Goal: Task Accomplishment & Management: Use online tool/utility

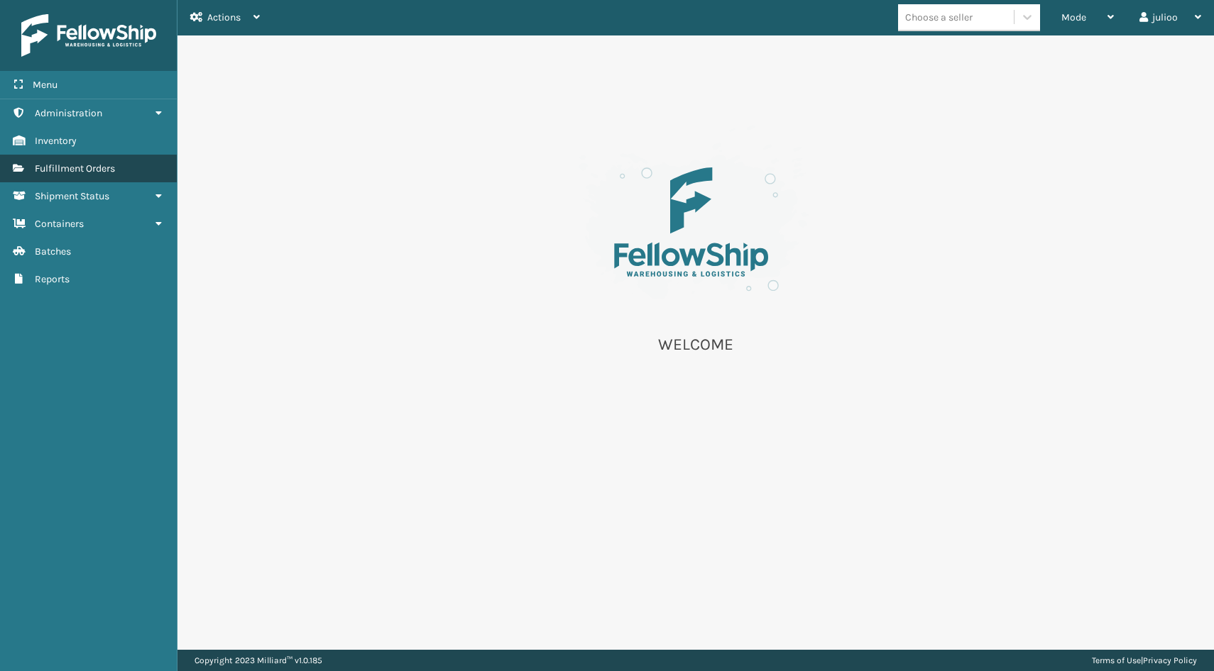
click at [101, 172] on span "Fulfillment Orders" at bounding box center [75, 169] width 80 height 12
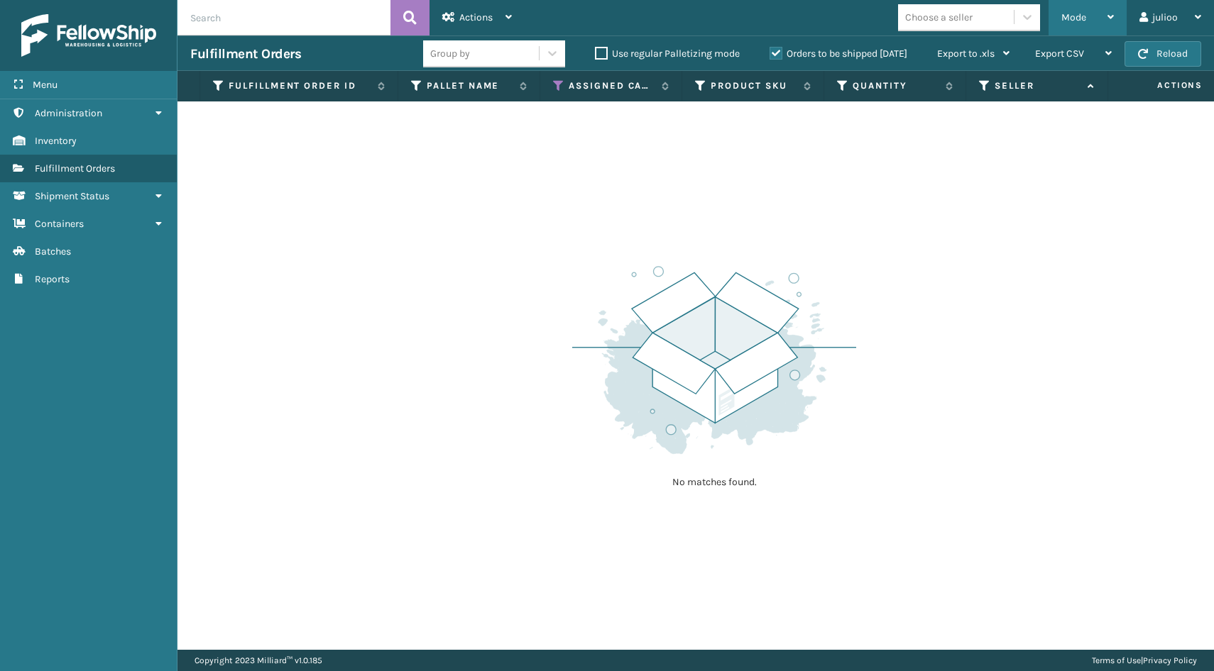
click at [1100, 16] on div "Mode" at bounding box center [1087, 17] width 53 height 35
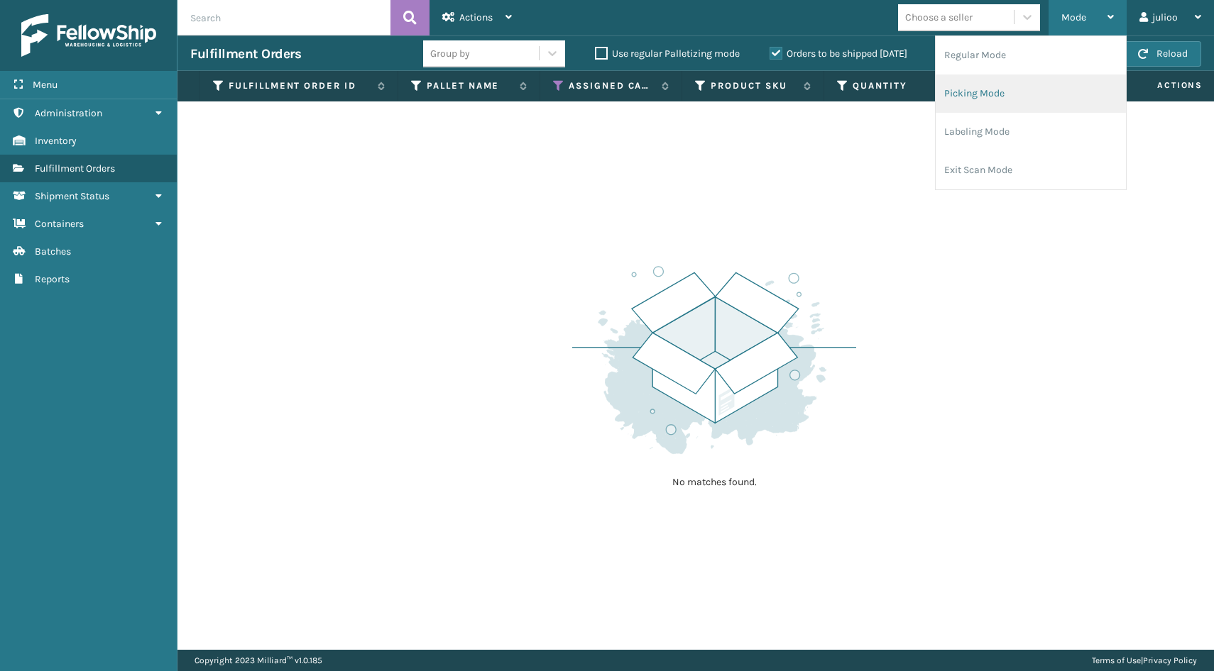
click at [1002, 101] on li "Picking Mode" at bounding box center [1030, 94] width 190 height 38
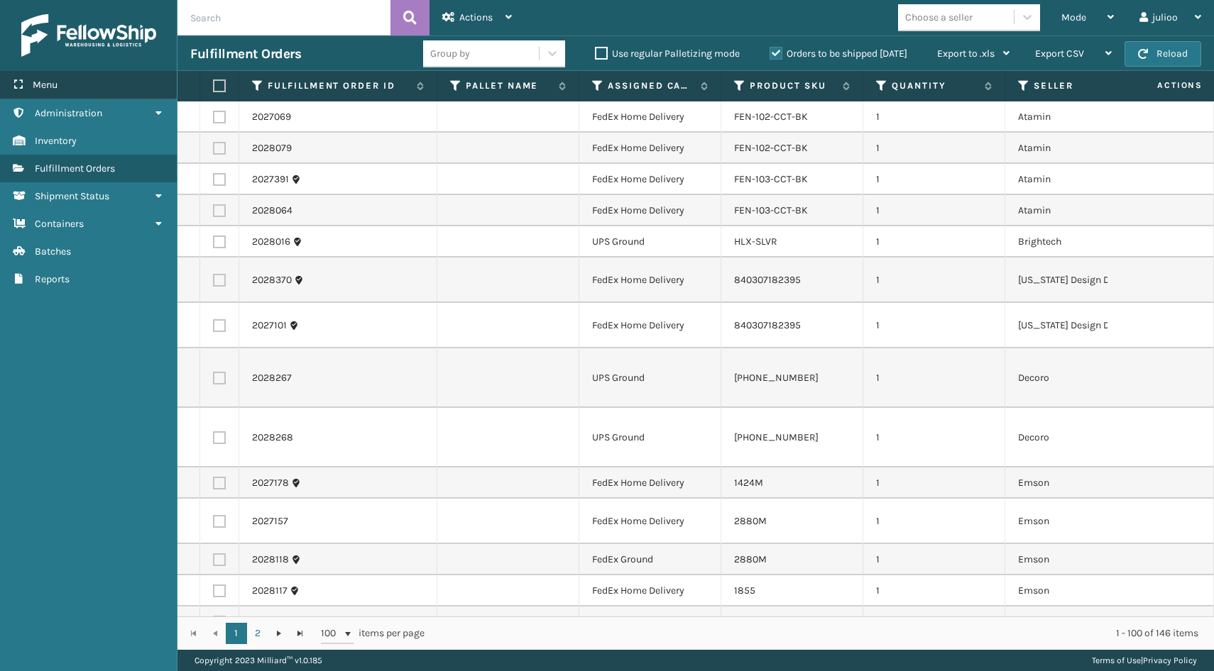
click at [31, 79] on div "Menu" at bounding box center [88, 85] width 177 height 28
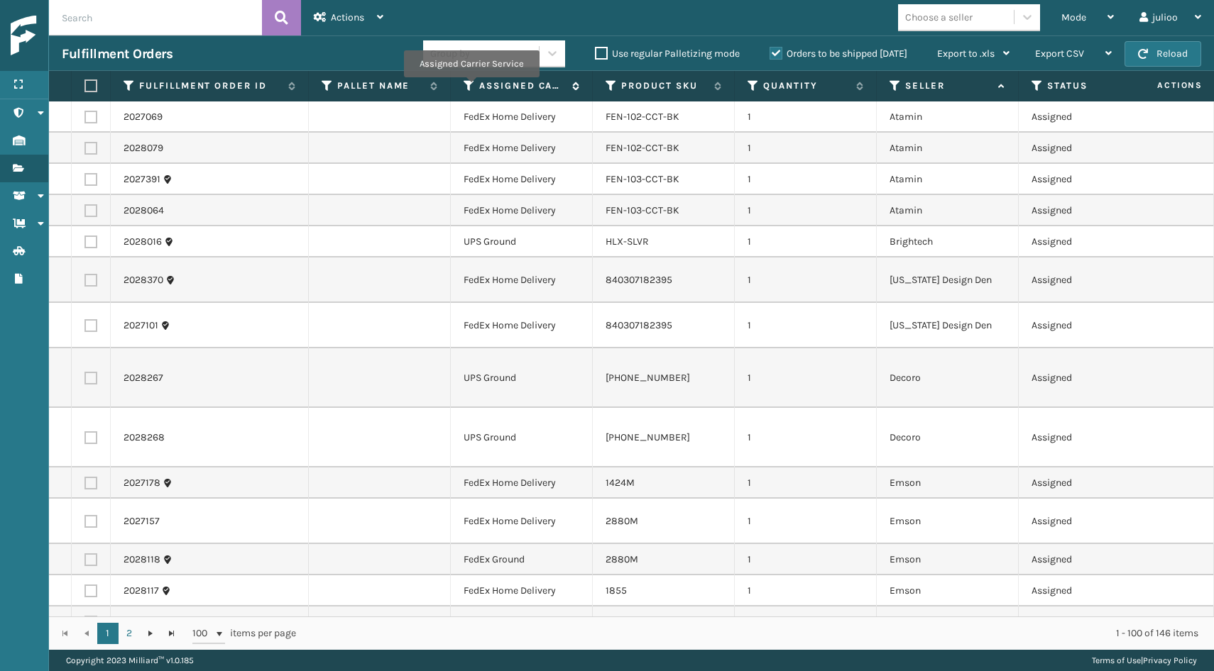
click at [471, 87] on icon at bounding box center [468, 85] width 11 height 13
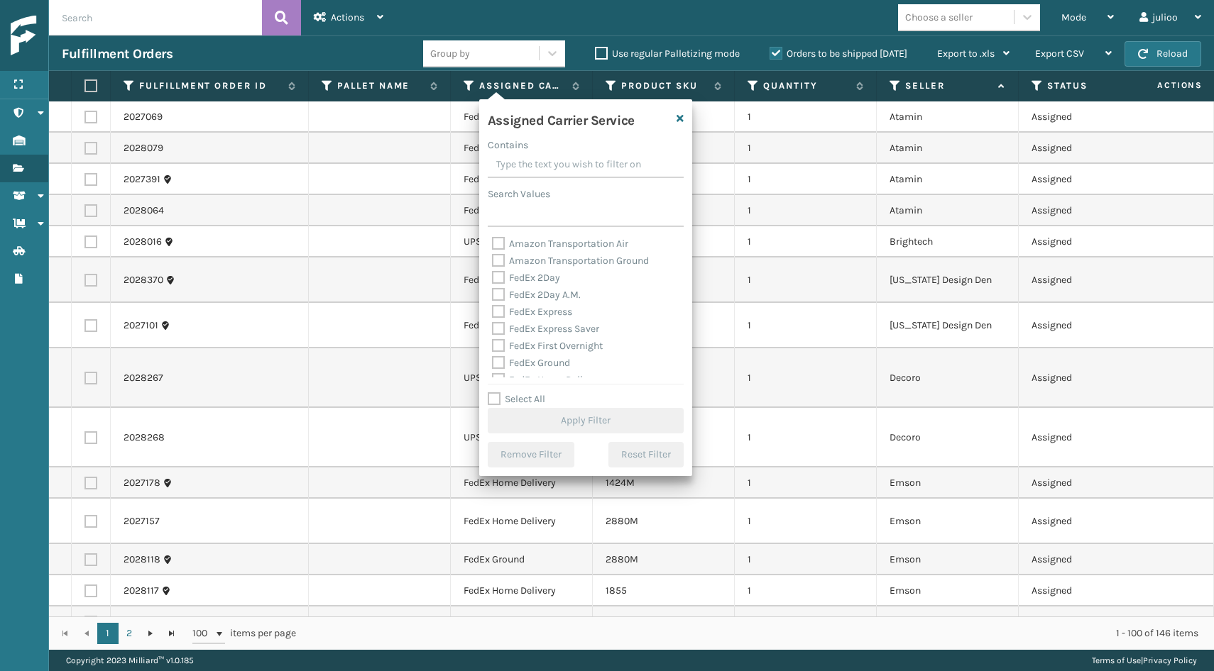
click at [500, 277] on label "FedEx 2Day" at bounding box center [526, 278] width 68 height 12
click at [493, 277] on input "FedEx 2Day" at bounding box center [492, 274] width 1 height 9
checkbox input "true"
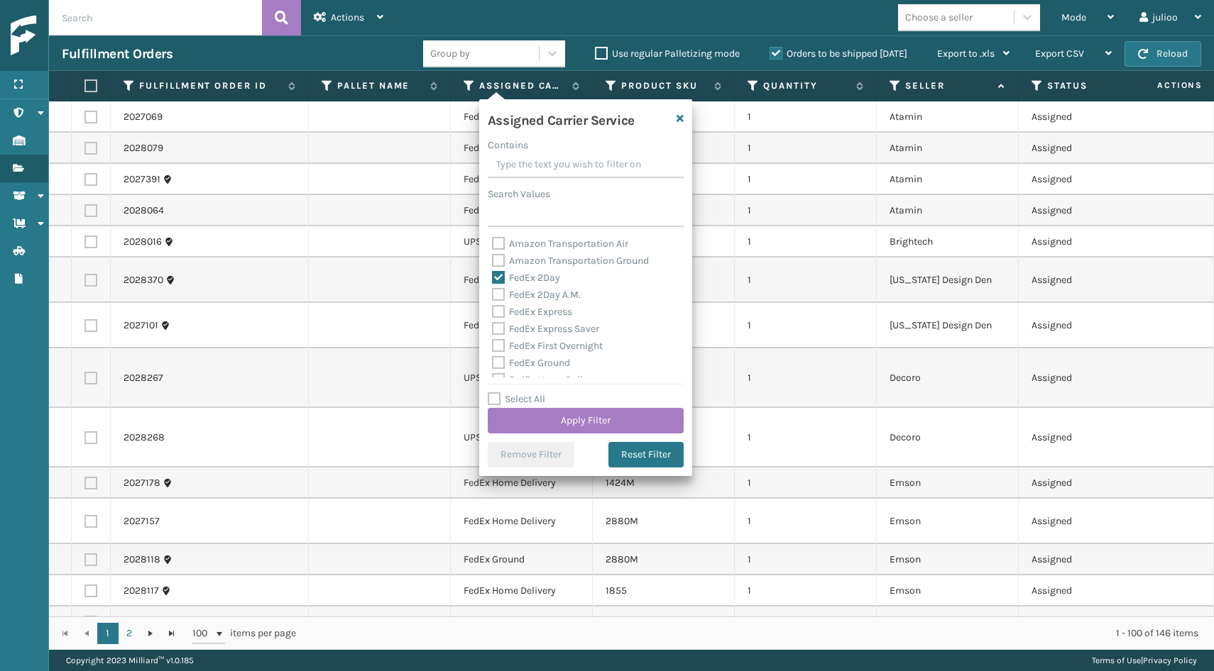
click at [500, 290] on label "FedEx 2Day A.M." at bounding box center [536, 295] width 89 height 12
click at [493, 290] on input "FedEx 2Day A.M." at bounding box center [492, 291] width 1 height 9
checkbox input "true"
click at [500, 308] on label "FedEx Express" at bounding box center [532, 312] width 80 height 12
click at [493, 308] on input "FedEx Express" at bounding box center [492, 308] width 1 height 9
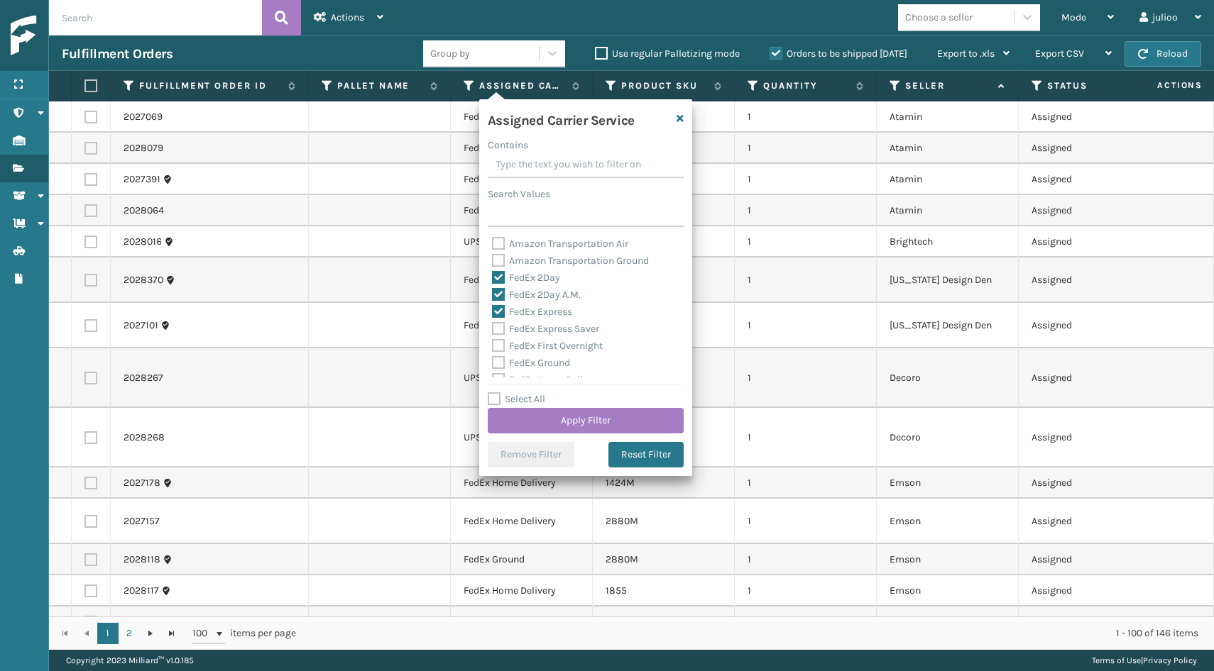
checkbox input "true"
click at [499, 329] on label "FedEx Express Saver" at bounding box center [545, 329] width 107 height 12
click at [493, 329] on input "FedEx Express Saver" at bounding box center [492, 325] width 1 height 9
checkbox input "true"
click at [500, 348] on label "FedEx First Overnight" at bounding box center [547, 346] width 111 height 12
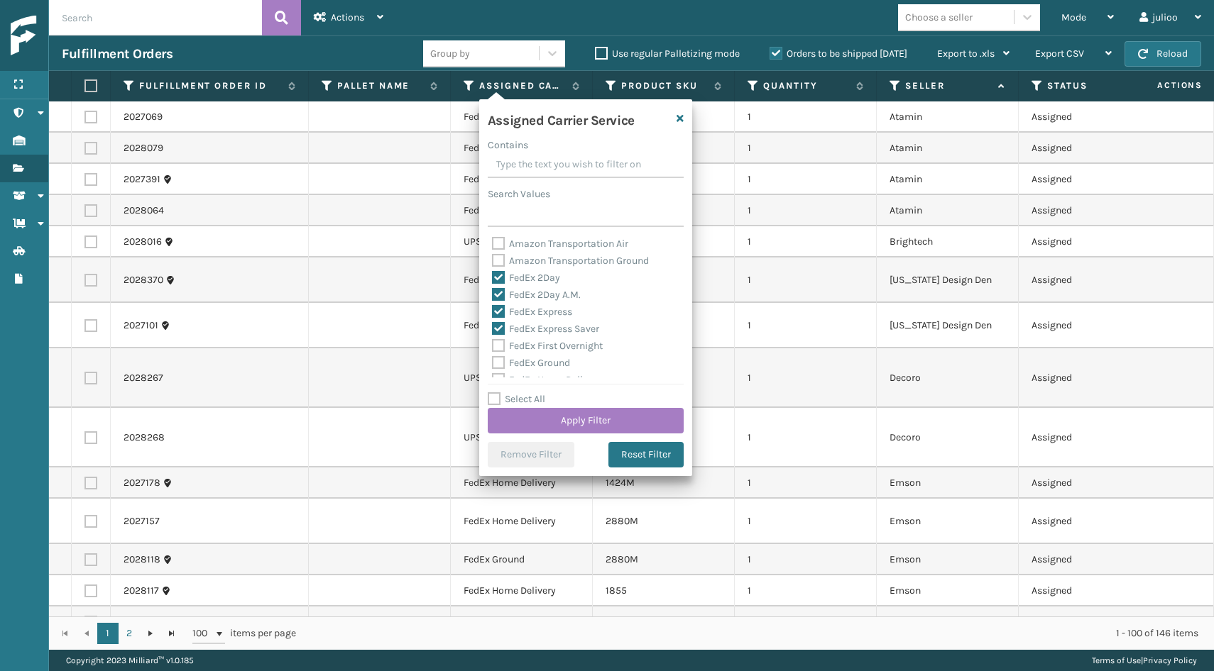
click at [493, 347] on input "FedEx First Overnight" at bounding box center [492, 342] width 1 height 9
checkbox input "true"
click at [499, 326] on label "FedEx Standard Overnight" at bounding box center [558, 323] width 132 height 12
click at [493, 324] on input "FedEx Standard Overnight" at bounding box center [492, 318] width 1 height 9
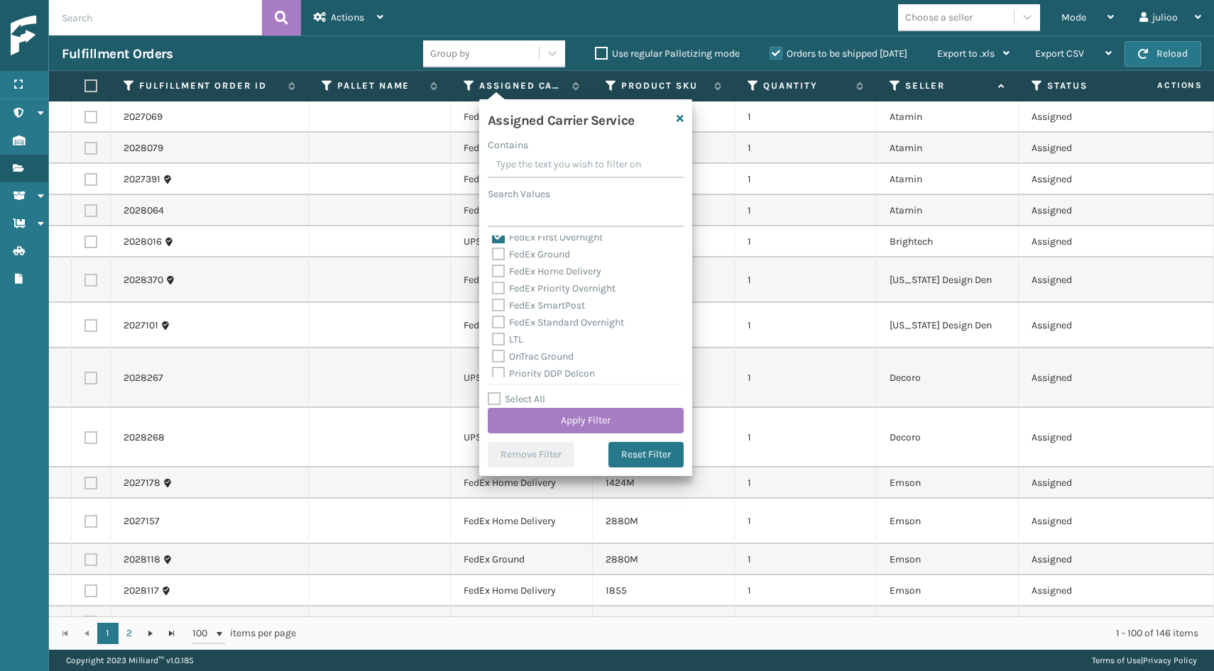
checkbox input "true"
click at [496, 306] on label "FedEx SmartPost" at bounding box center [538, 305] width 93 height 12
click at [493, 306] on input "FedEx SmartPost" at bounding box center [492, 301] width 1 height 9
checkbox input "true"
click at [498, 290] on label "FedEx Priority Overnight" at bounding box center [553, 288] width 123 height 12
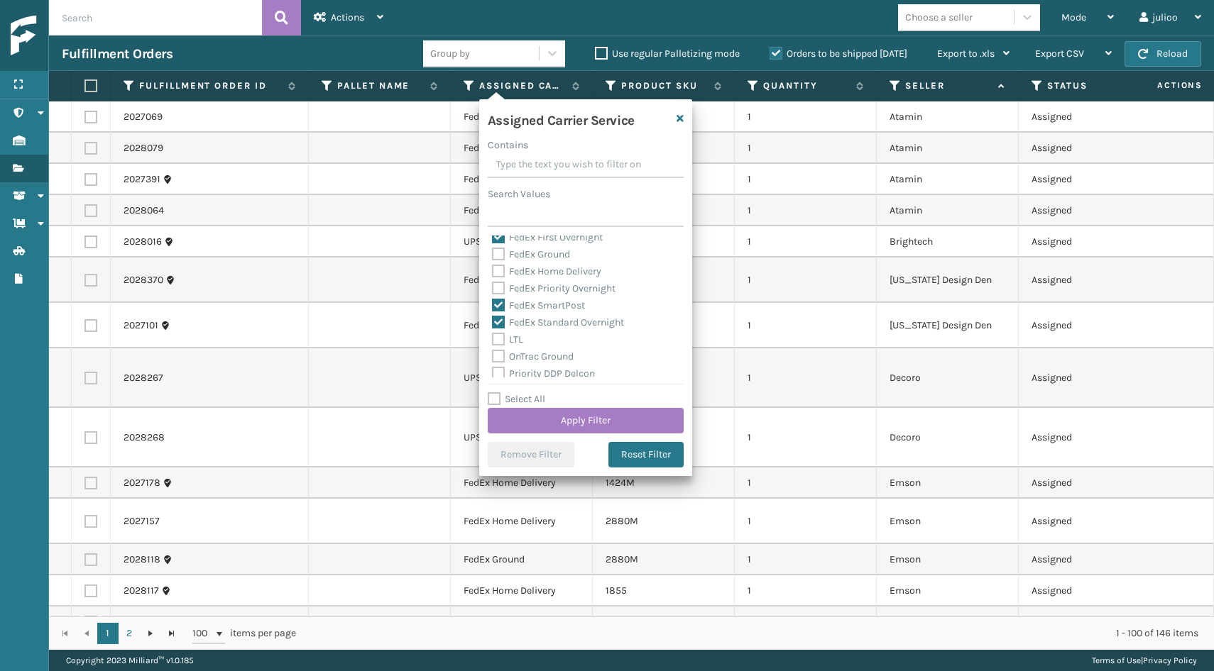
click at [493, 290] on input "FedEx Priority Overnight" at bounding box center [492, 284] width 1 height 9
checkbox input "true"
click at [498, 275] on label "FedEx Home Delivery" at bounding box center [546, 271] width 109 height 12
click at [493, 273] on input "FedEx Home Delivery" at bounding box center [492, 267] width 1 height 9
checkbox input "true"
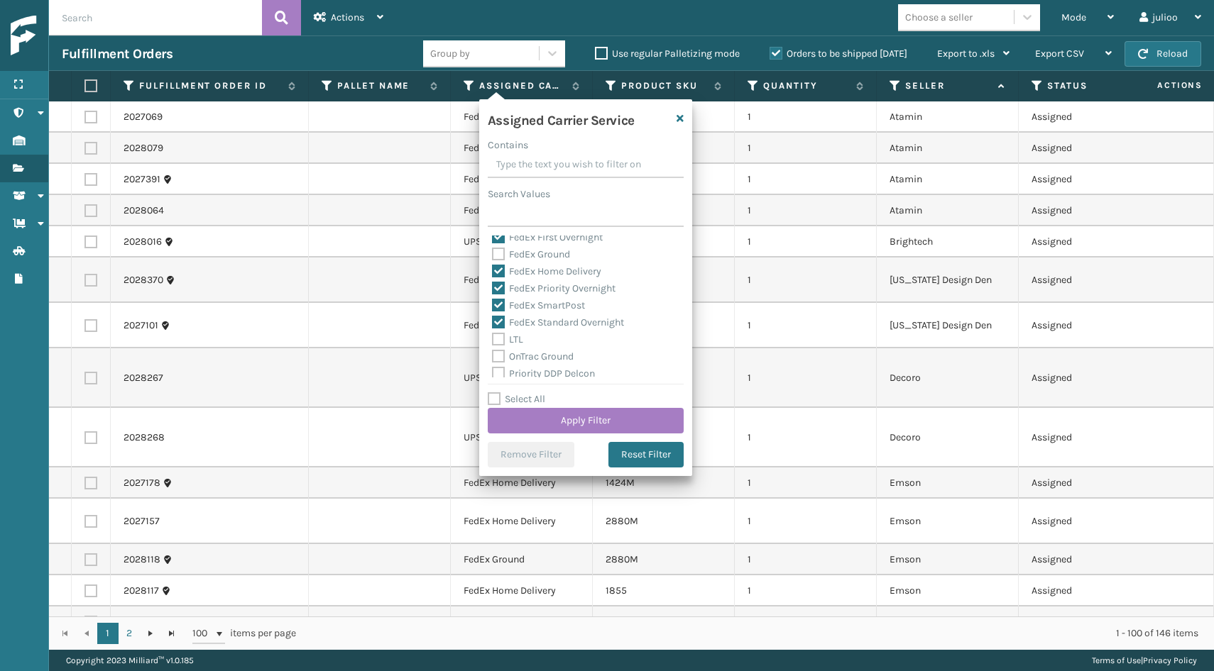
click at [499, 252] on label "FedEx Ground" at bounding box center [531, 254] width 78 height 12
click at [493, 252] on input "FedEx Ground" at bounding box center [492, 250] width 1 height 9
checkbox input "true"
click at [538, 412] on button "Apply Filter" at bounding box center [586, 421] width 196 height 26
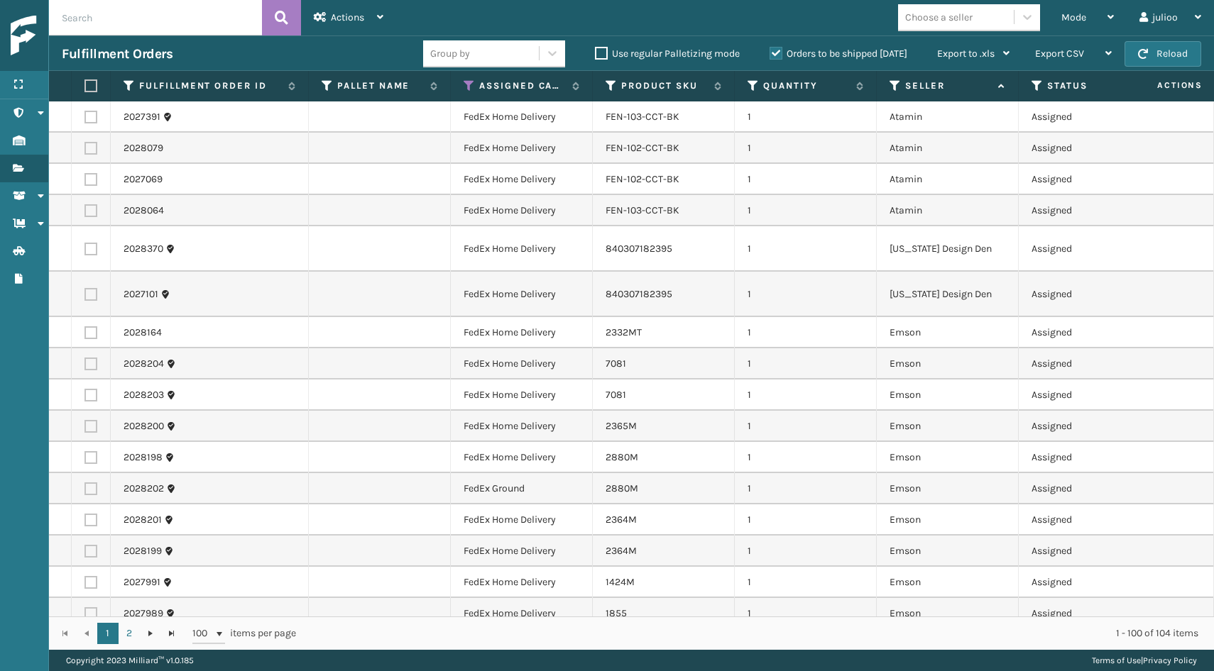
click at [91, 86] on label at bounding box center [88, 85] width 9 height 13
click at [85, 86] on input "checkbox" at bounding box center [84, 86] width 1 height 9
checkbox input "true"
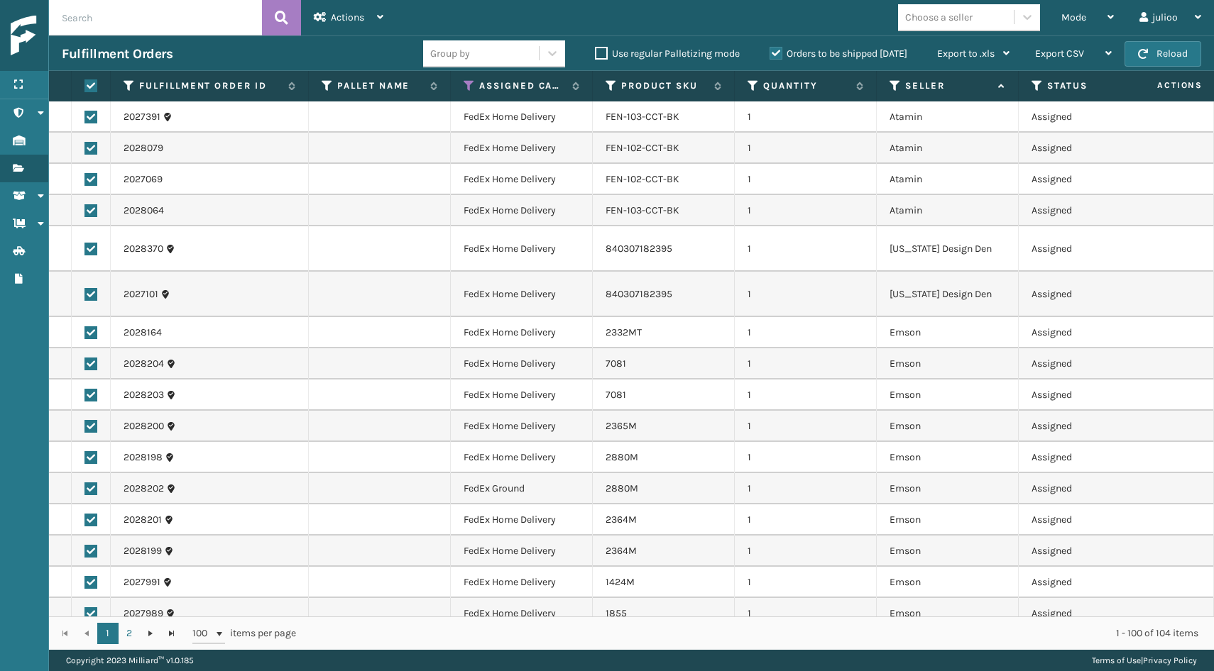
checkbox input "true"
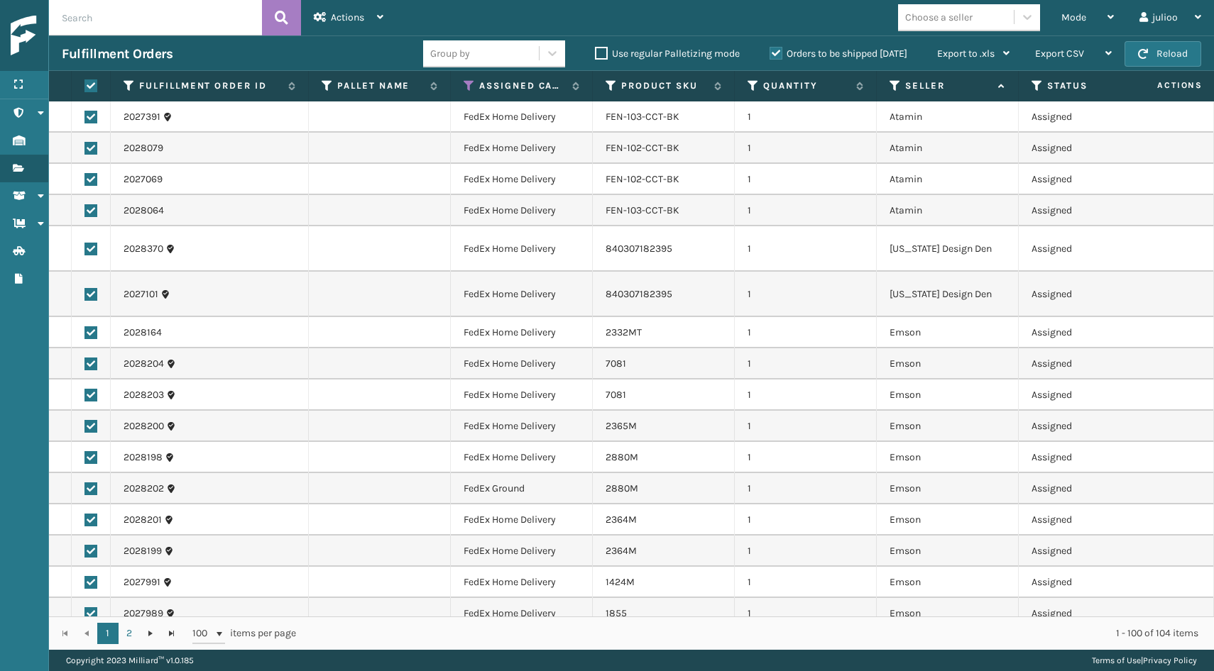
checkbox input "true"
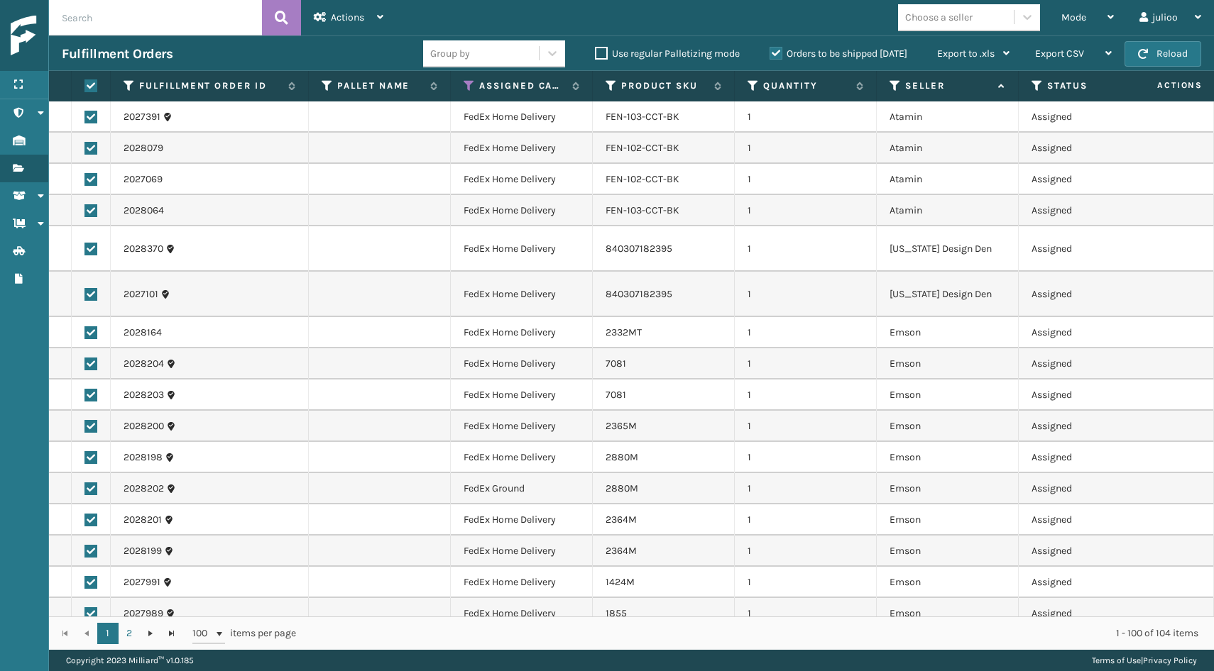
checkbox input "true"
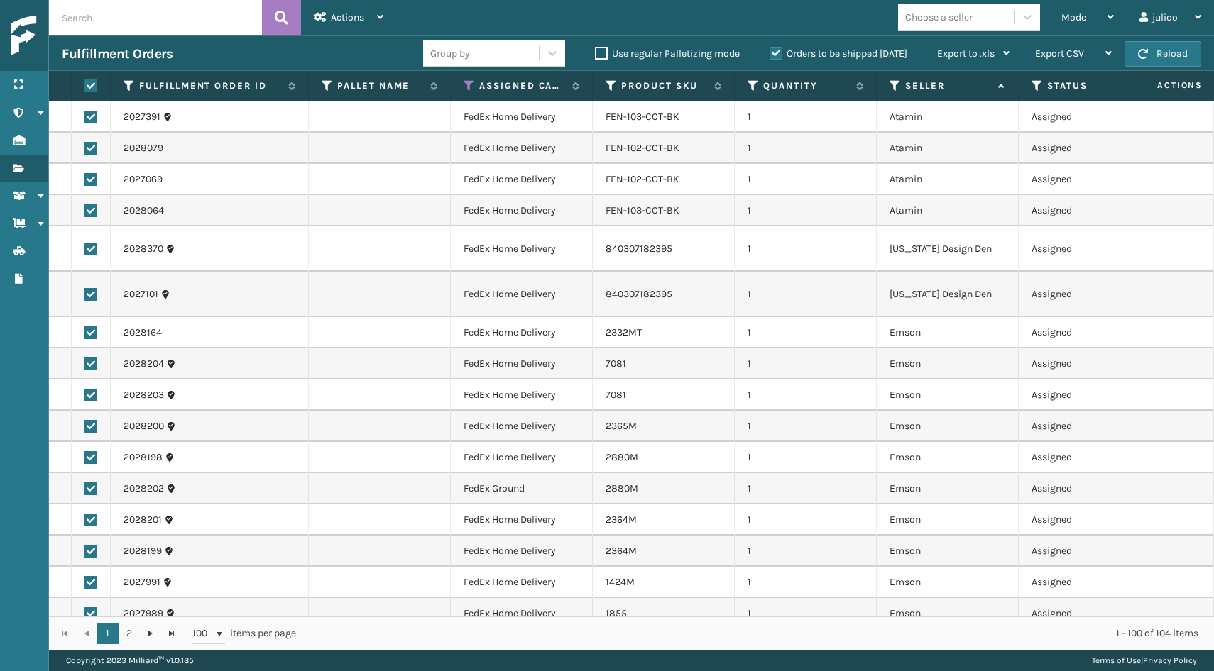
checkbox input "true"
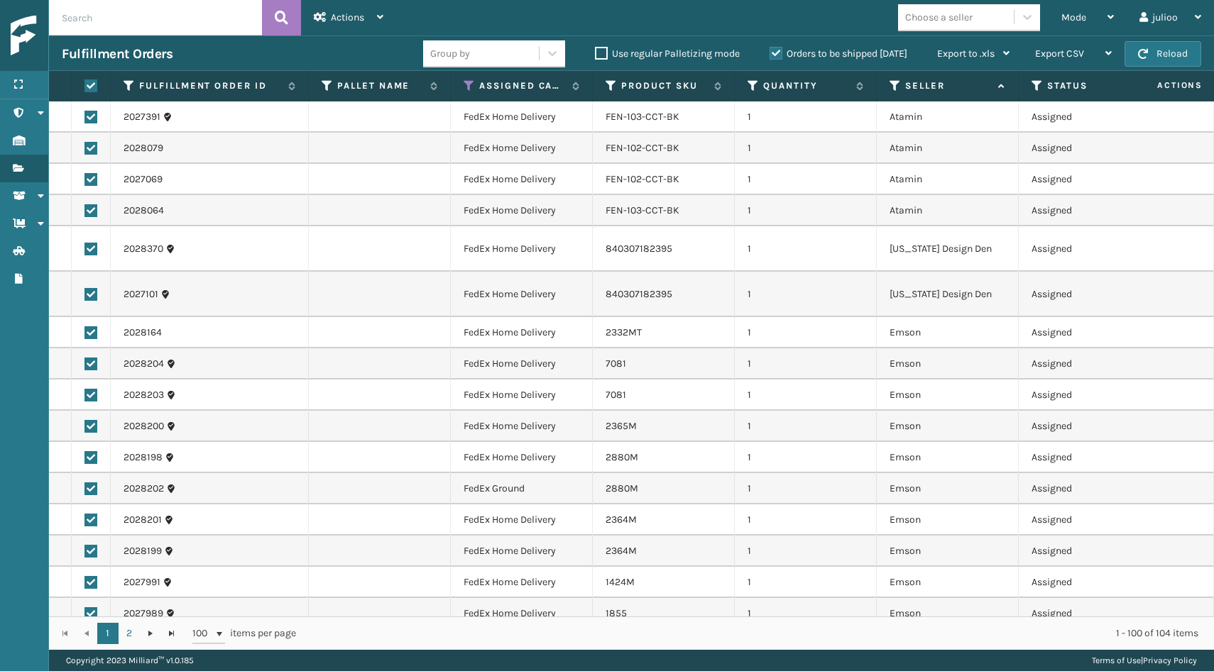
checkbox input "true"
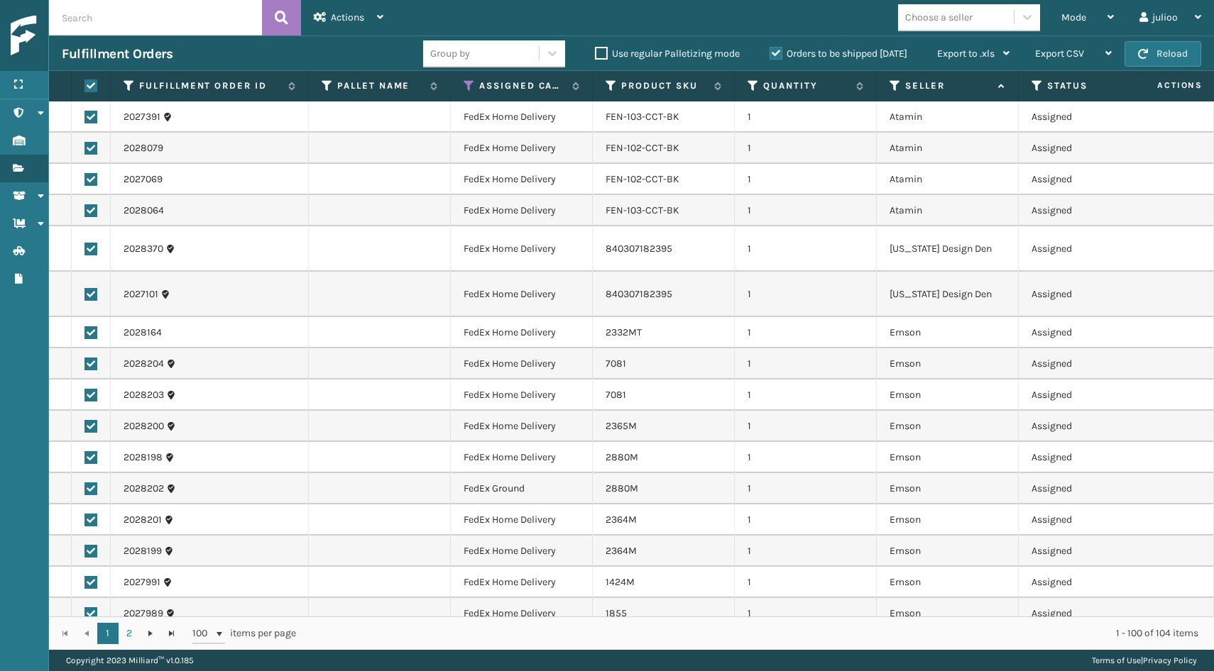
checkbox input "true"
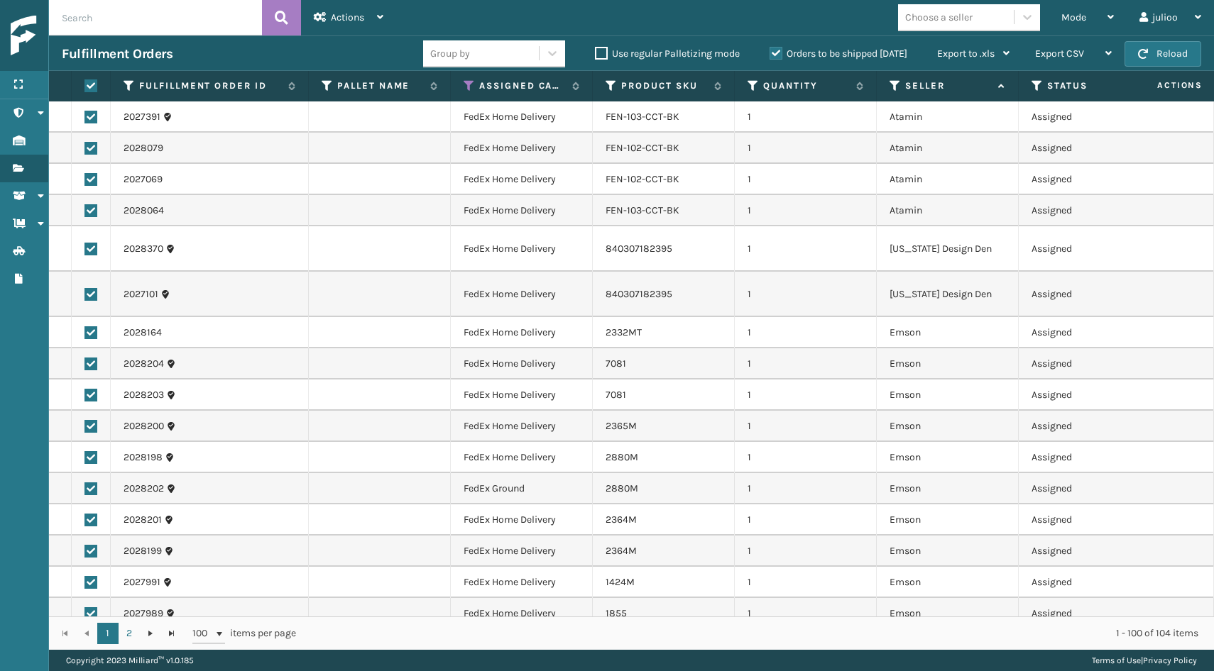
checkbox input "true"
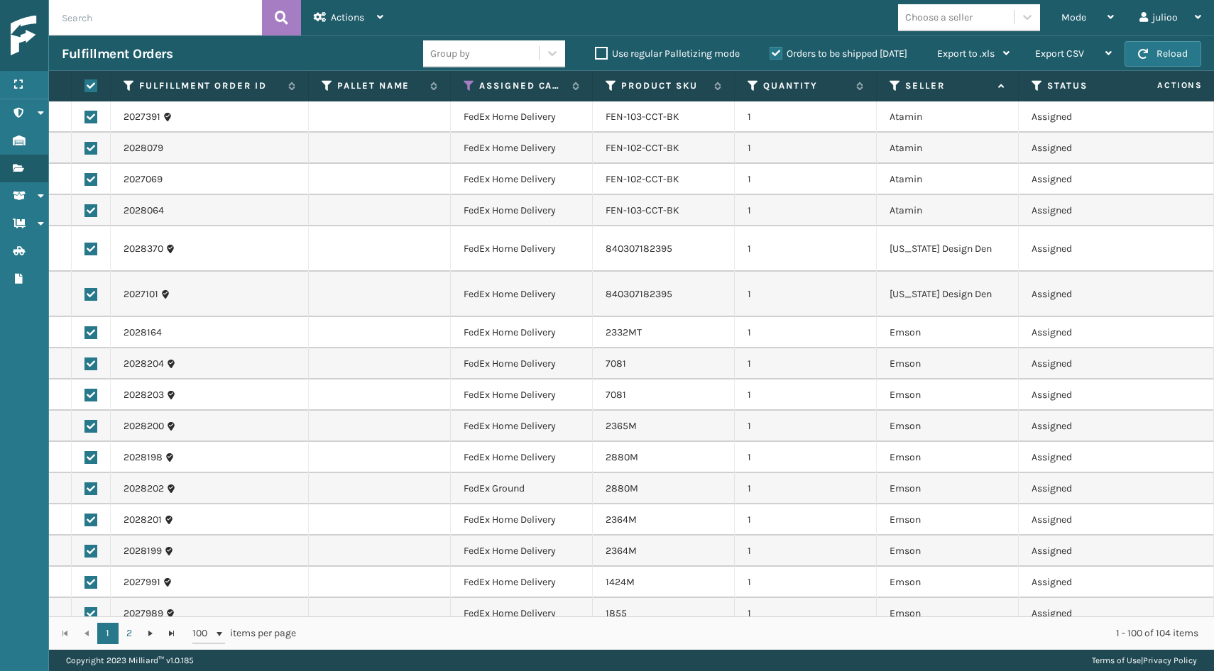
checkbox input "true"
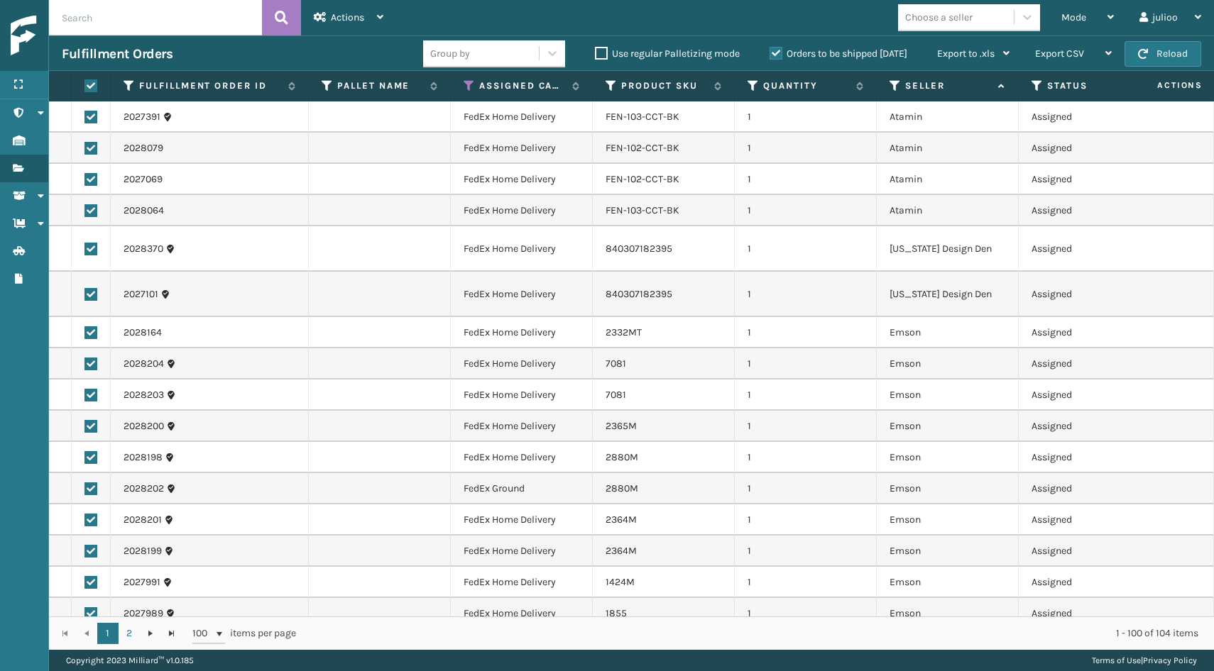
checkbox input "true"
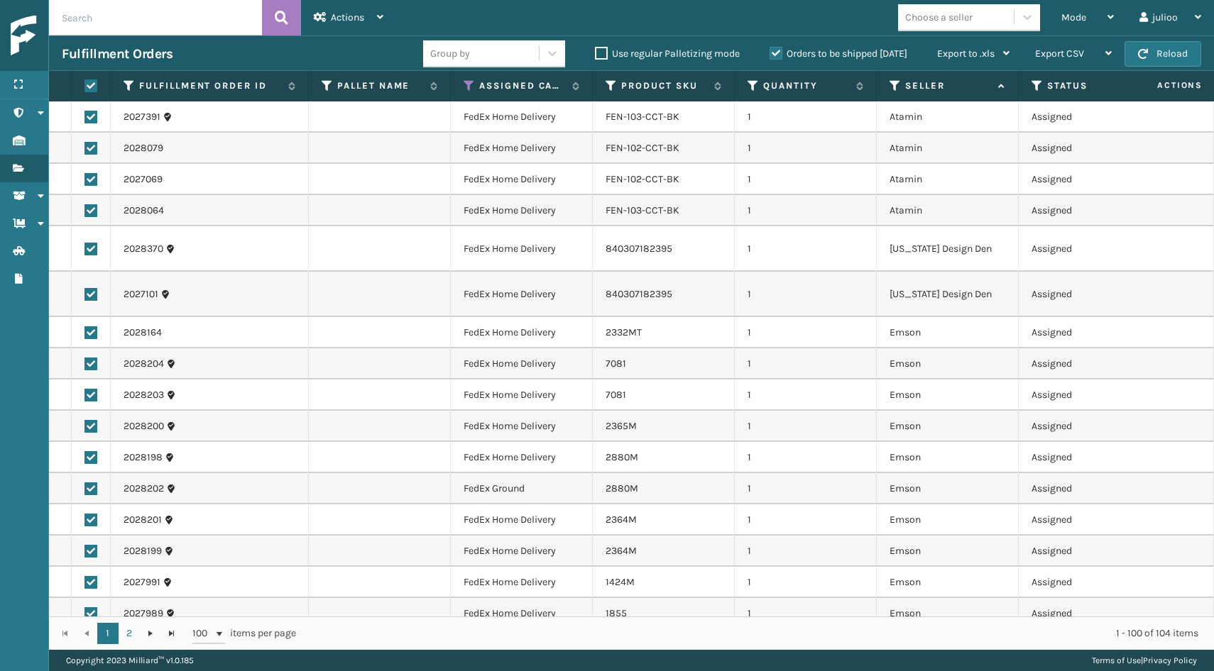
checkbox input "true"
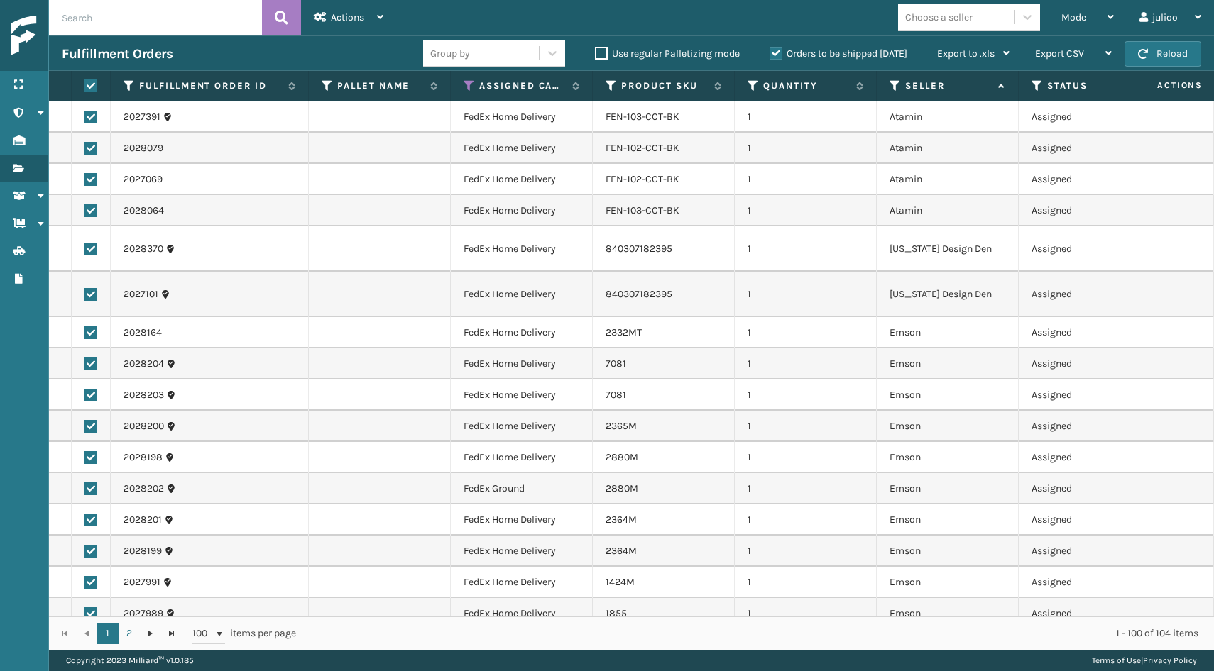
checkbox input "true"
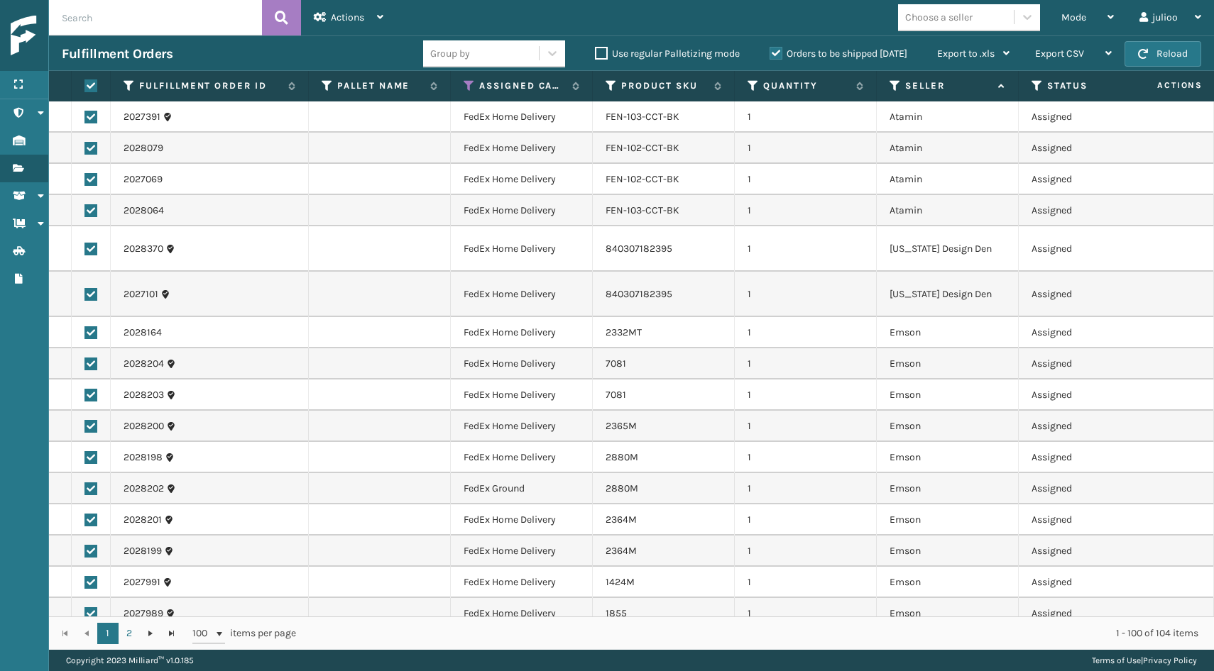
checkbox input "true"
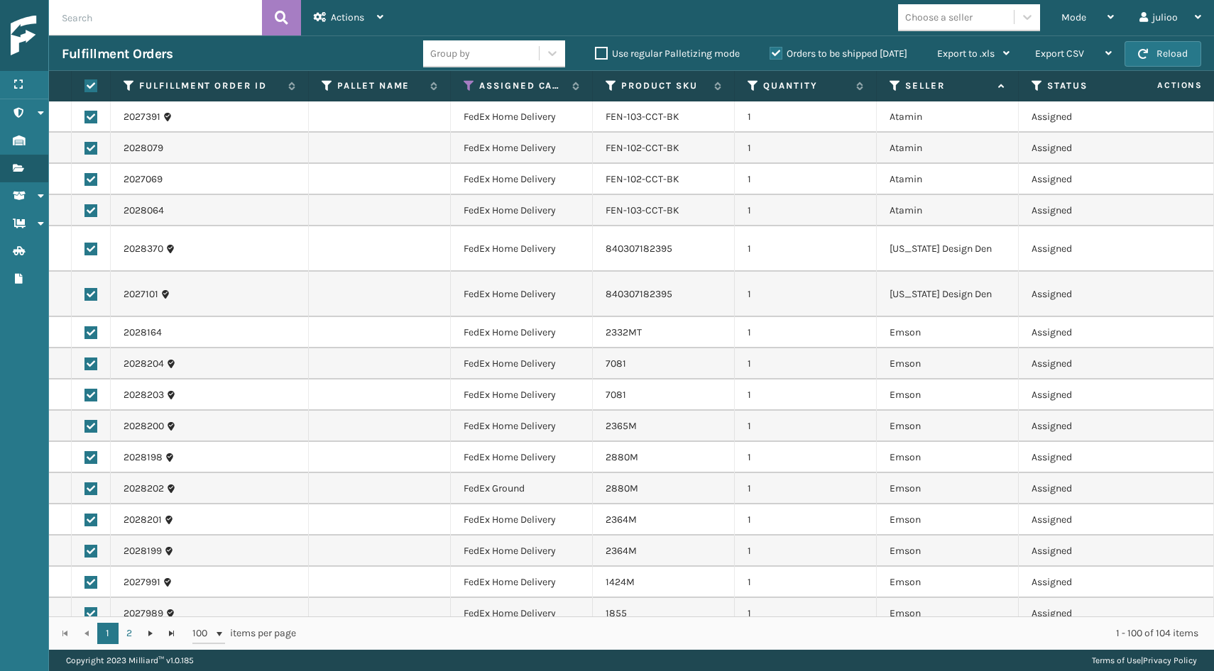
checkbox input "true"
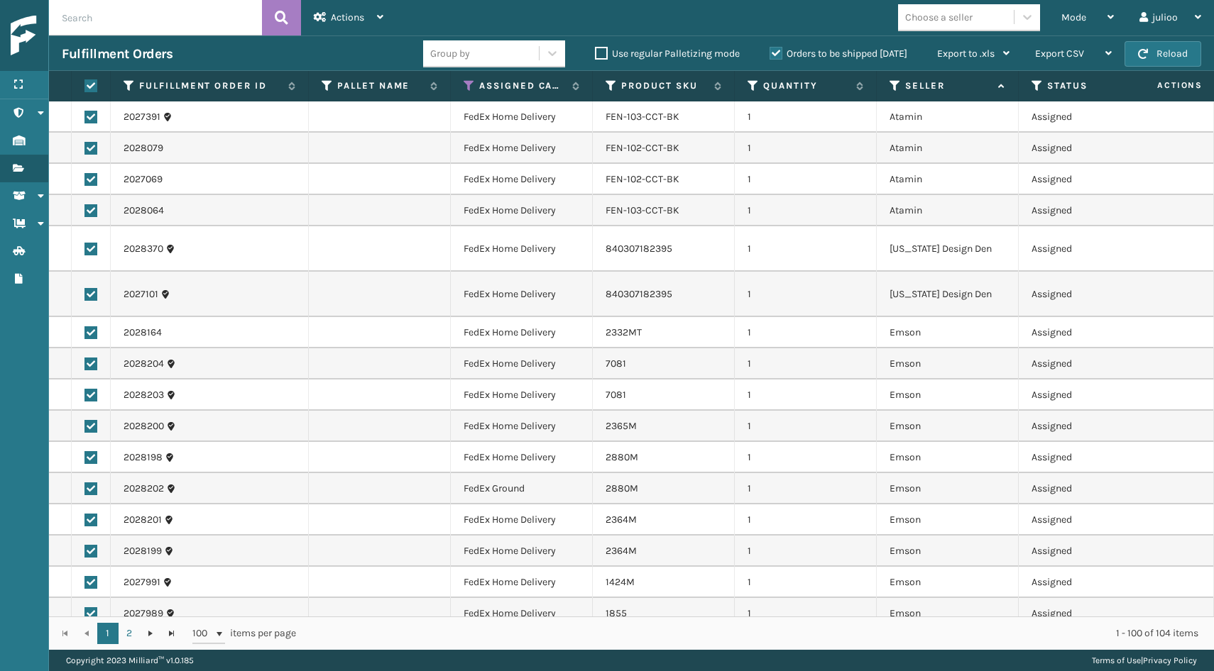
checkbox input "true"
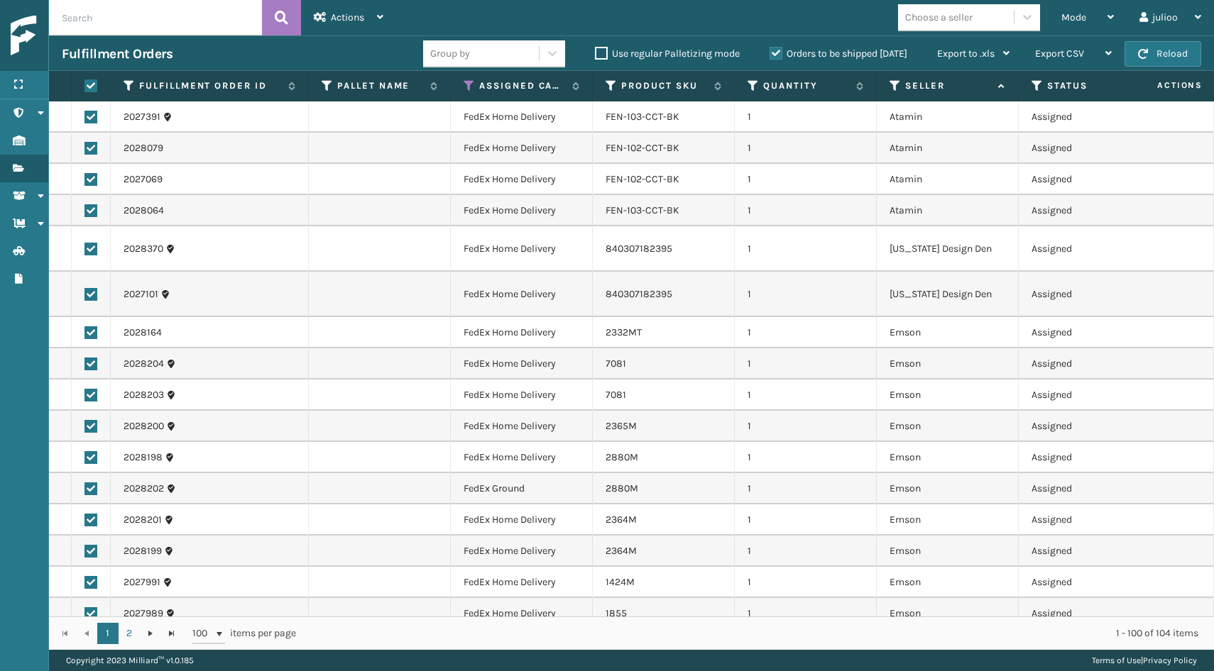
checkbox input "true"
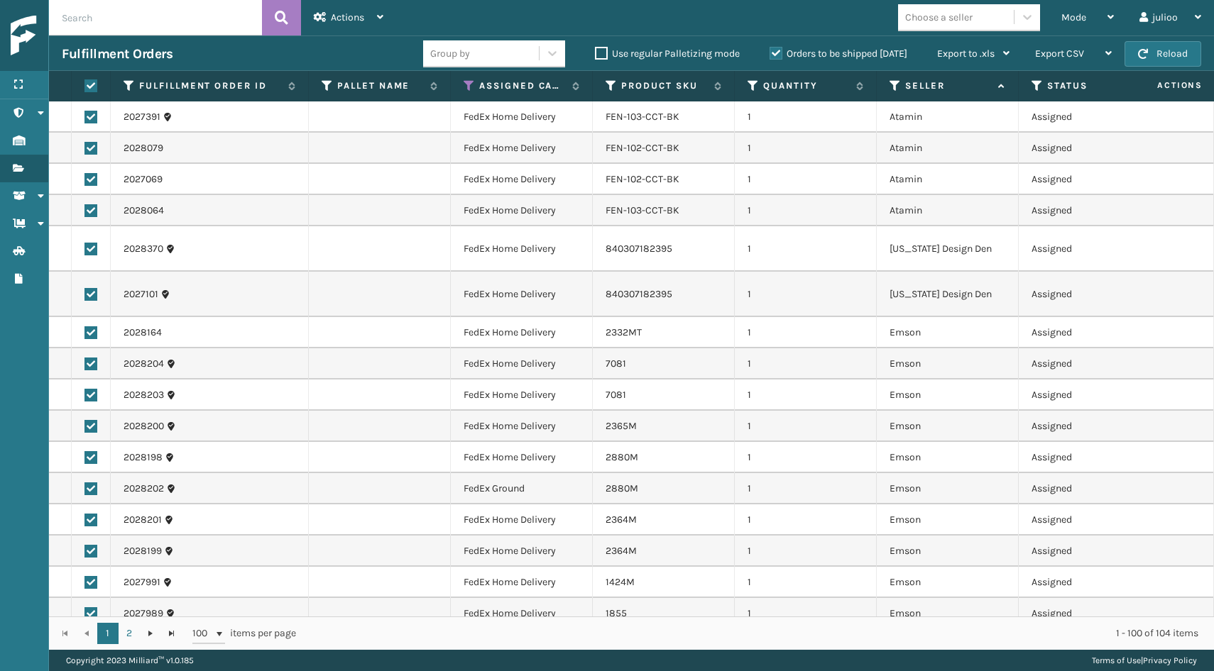
checkbox input "true"
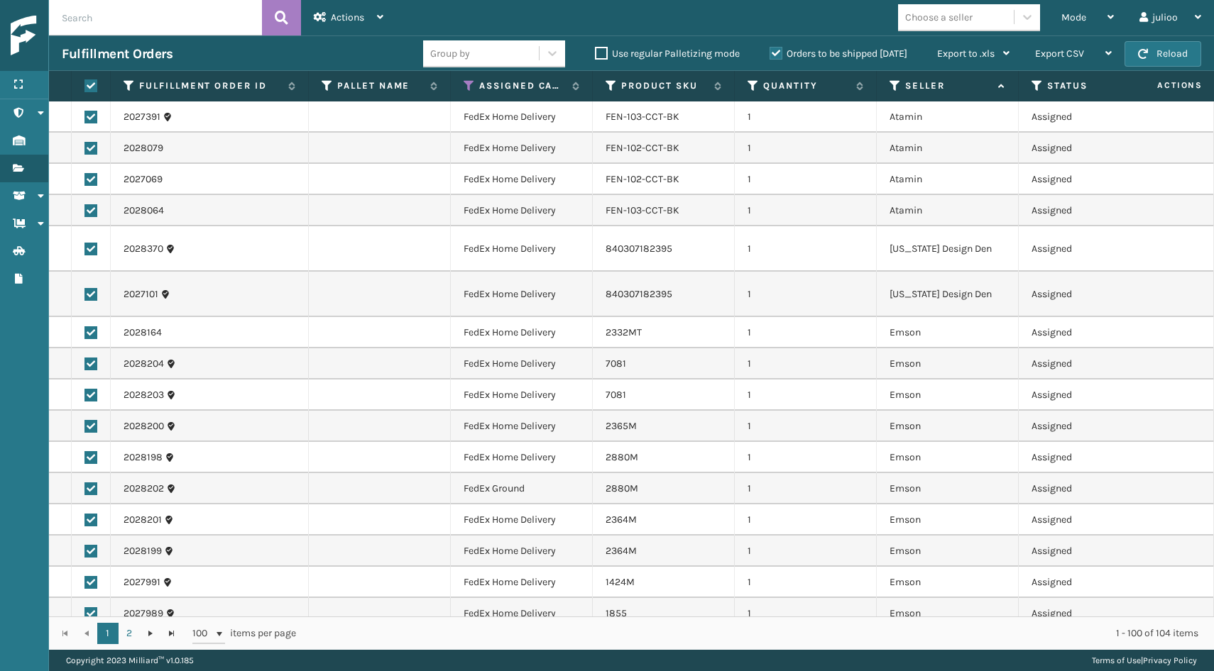
checkbox input "true"
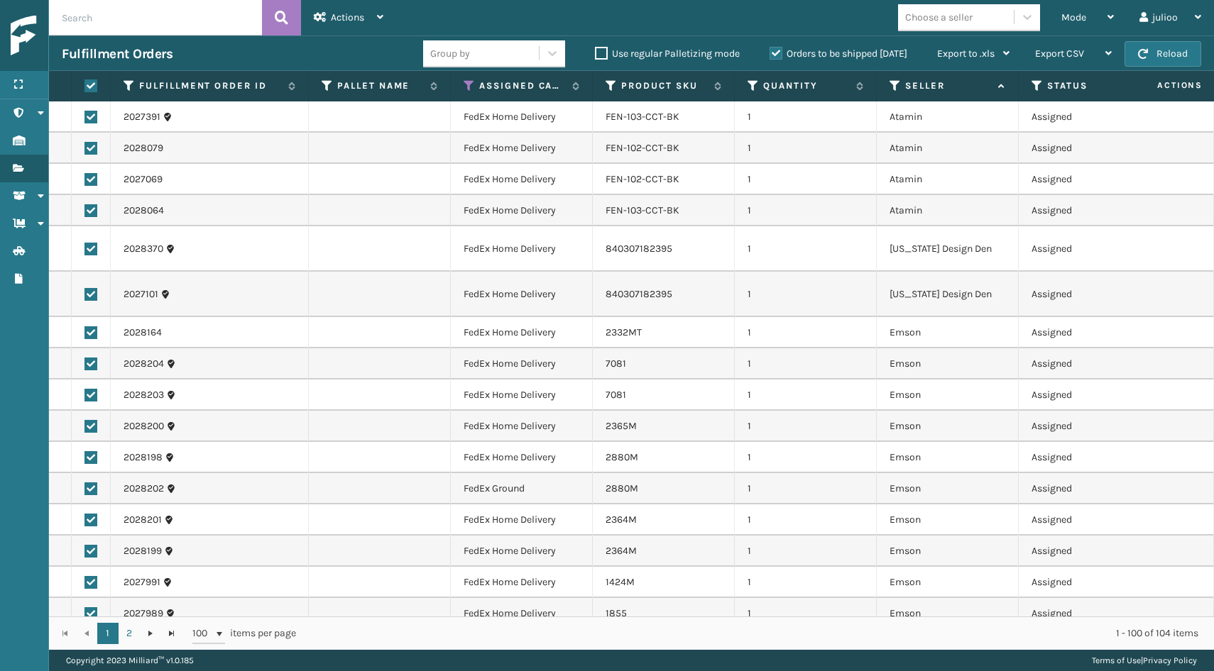
checkbox input "true"
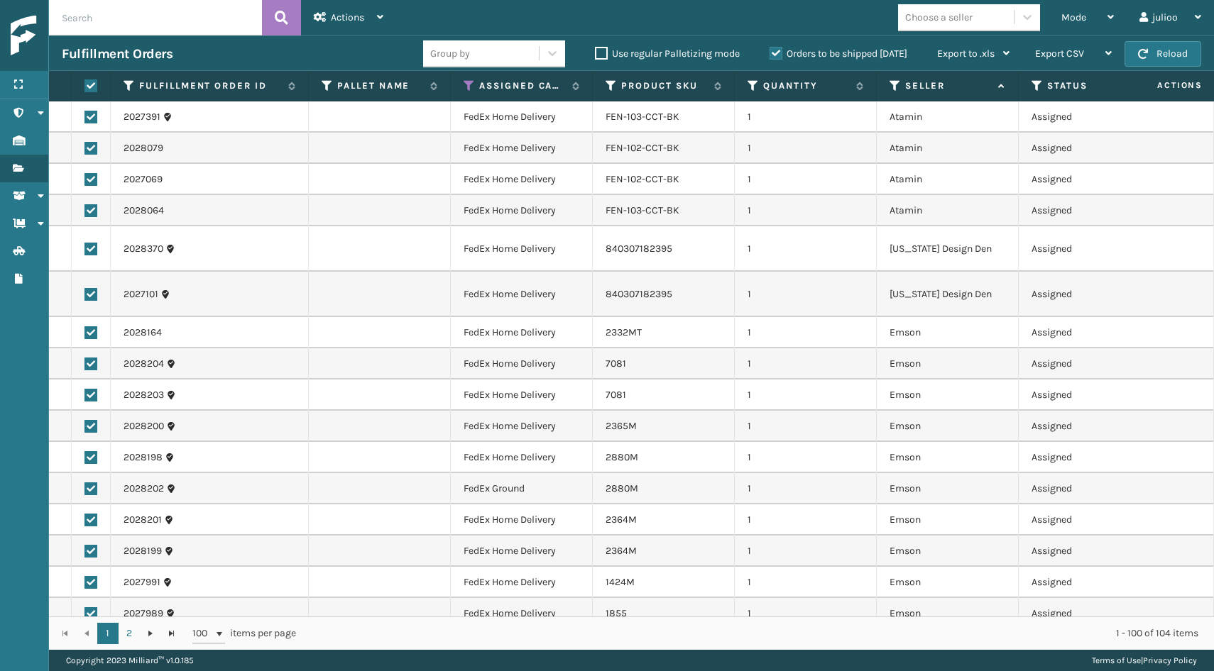
checkbox input "true"
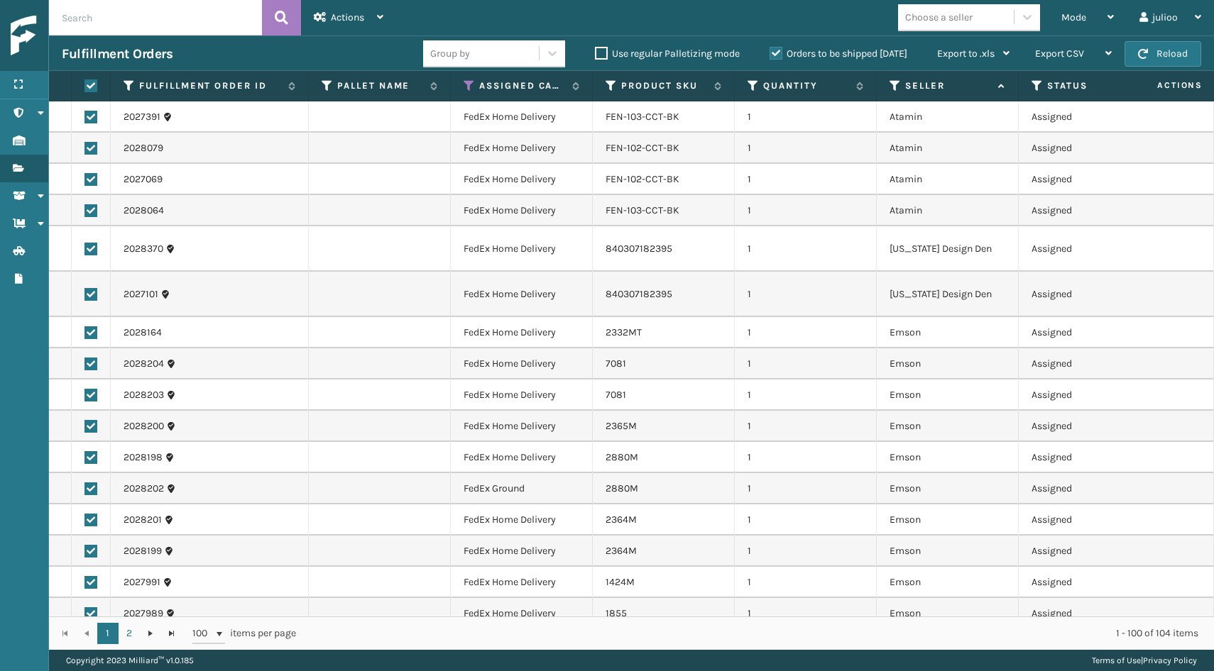
checkbox input "true"
click at [375, 10] on div "Actions" at bounding box center [349, 17] width 70 height 35
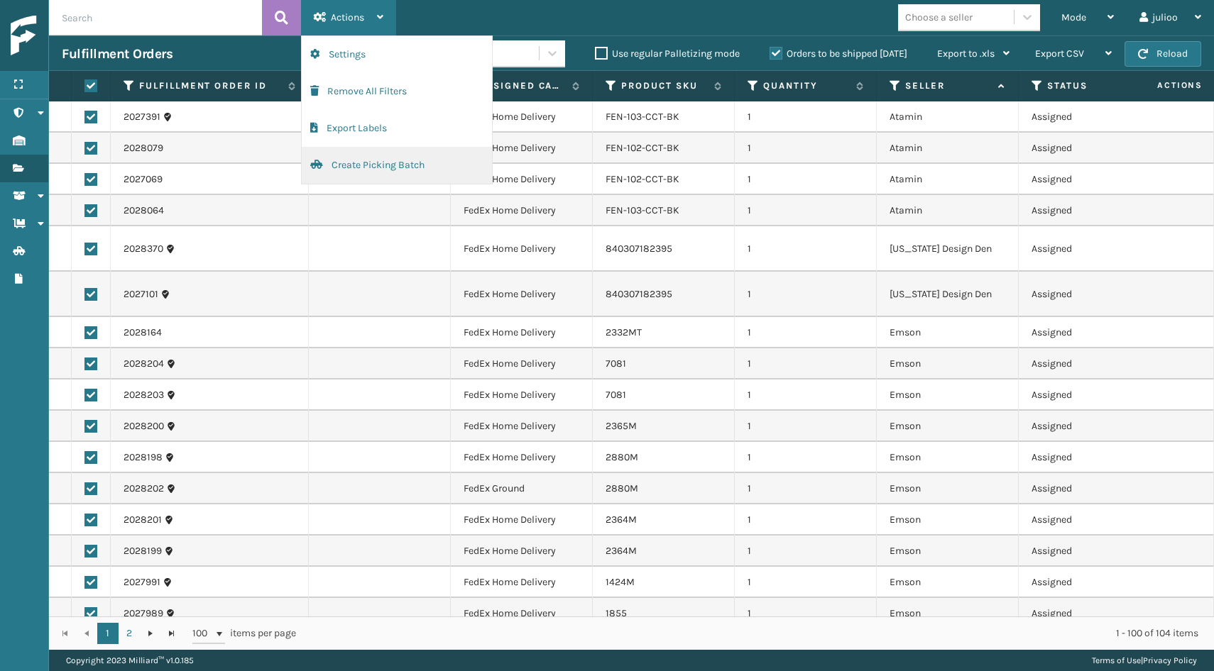
click at [371, 169] on button "Create Picking Batch" at bounding box center [397, 165] width 190 height 37
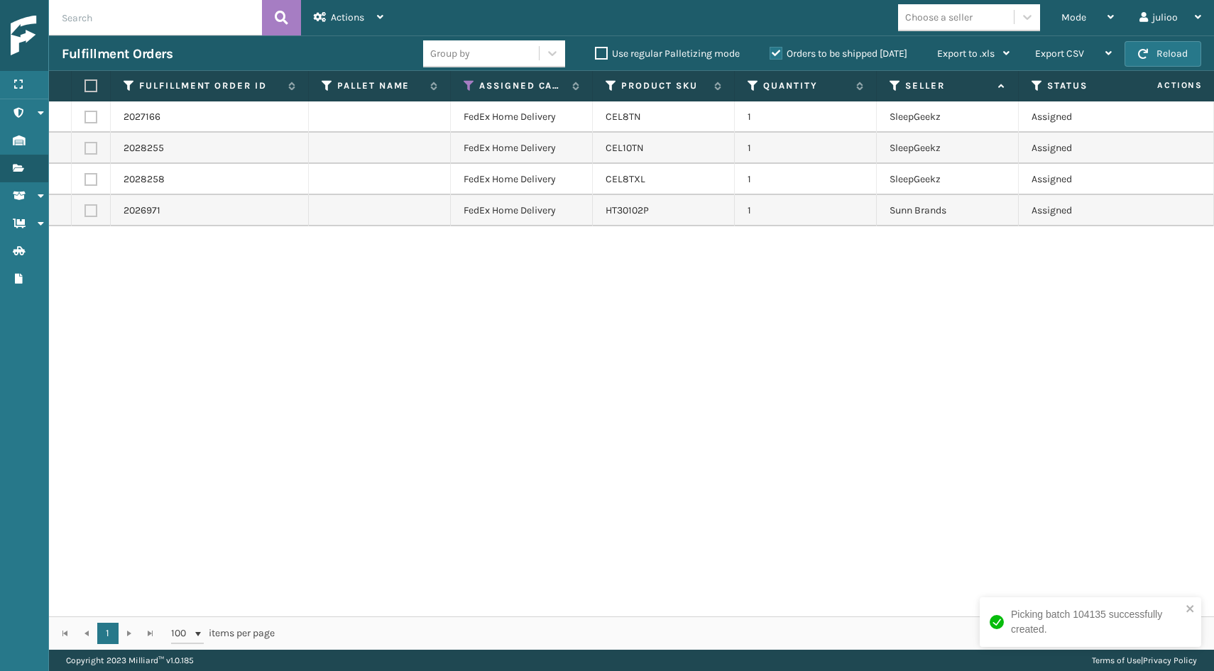
click at [89, 84] on label at bounding box center [88, 85] width 9 height 13
click at [85, 84] on input "checkbox" at bounding box center [84, 86] width 1 height 9
checkbox input "true"
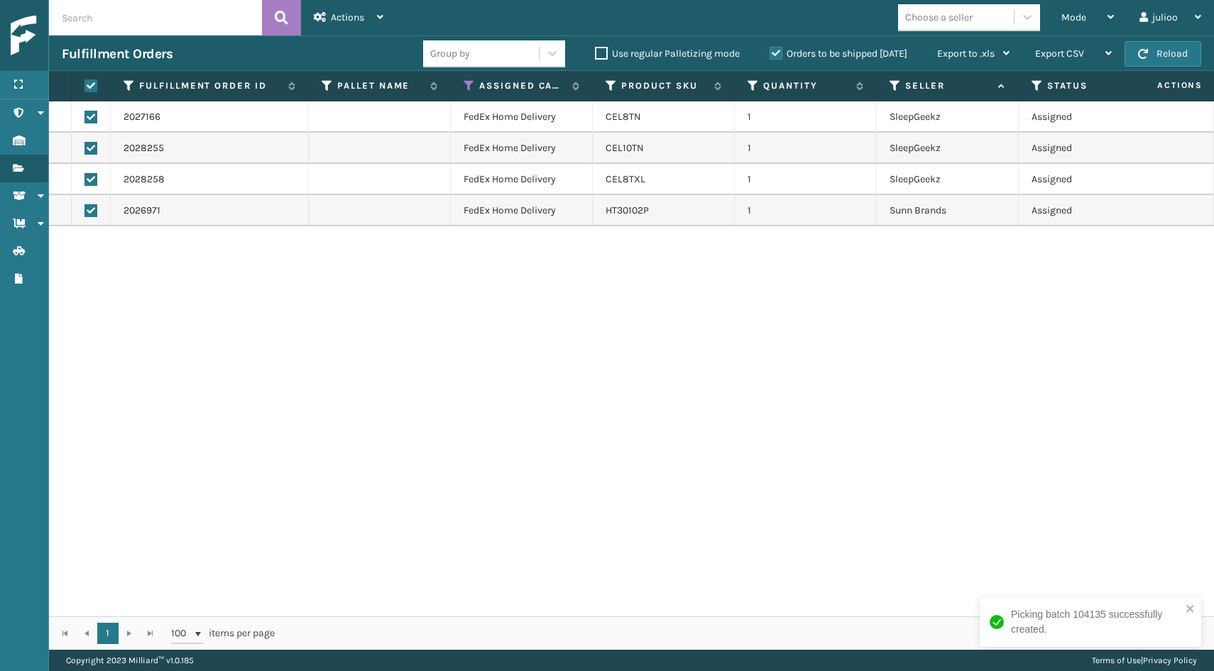
checkbox input "true"
click at [363, 20] on span "Actions" at bounding box center [347, 17] width 33 height 12
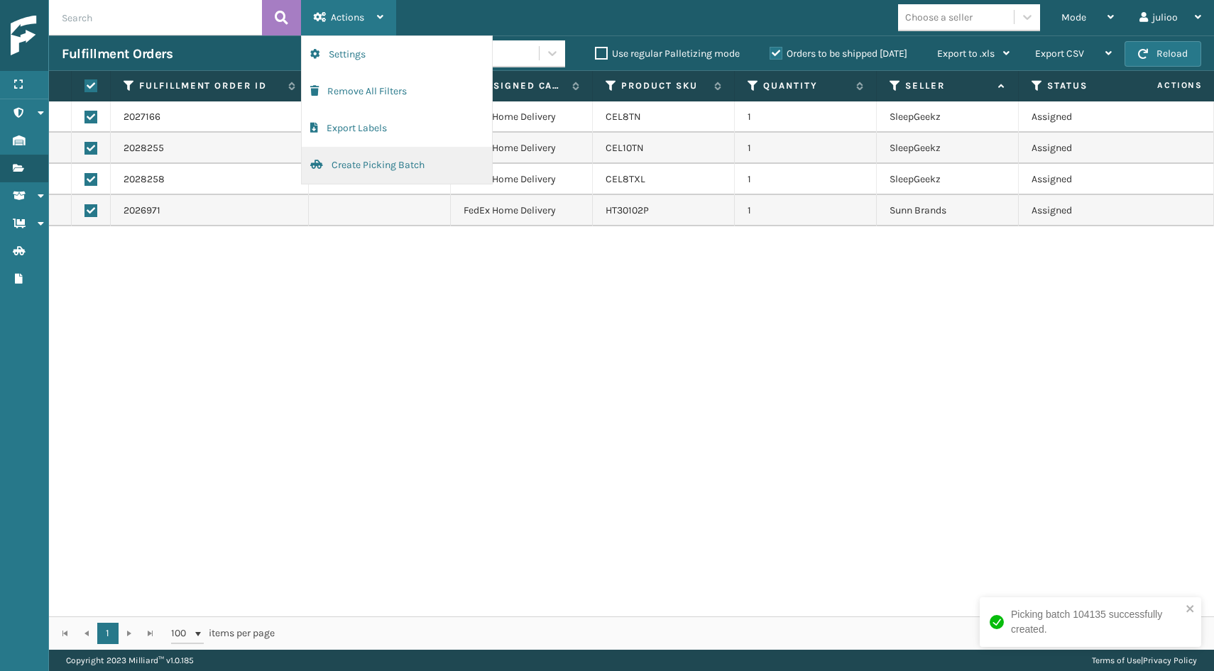
click at [364, 165] on button "Create Picking Batch" at bounding box center [397, 165] width 190 height 37
